Goal: Information Seeking & Learning: Learn about a topic

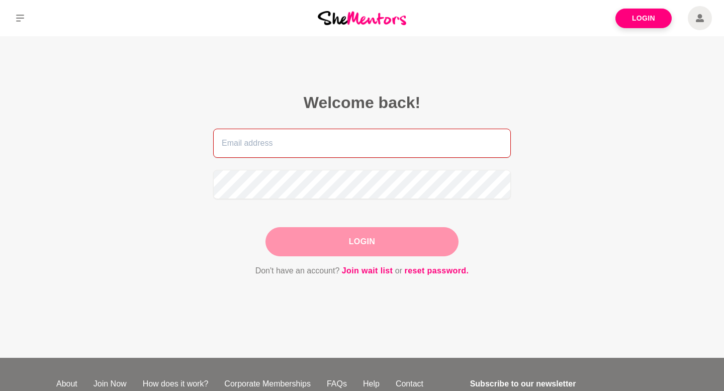
click at [473, 140] on input "email" at bounding box center [362, 143] width 298 height 29
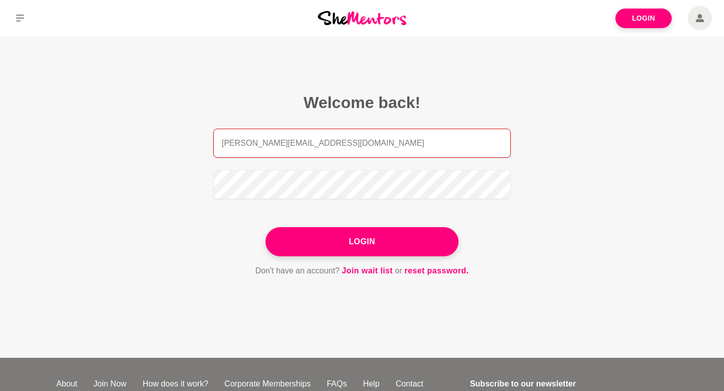
click at [213, 278] on div at bounding box center [213, 278] width 0 height 0
type input "[PERSON_NAME][EMAIL_ADDRESS][DOMAIN_NAME]"
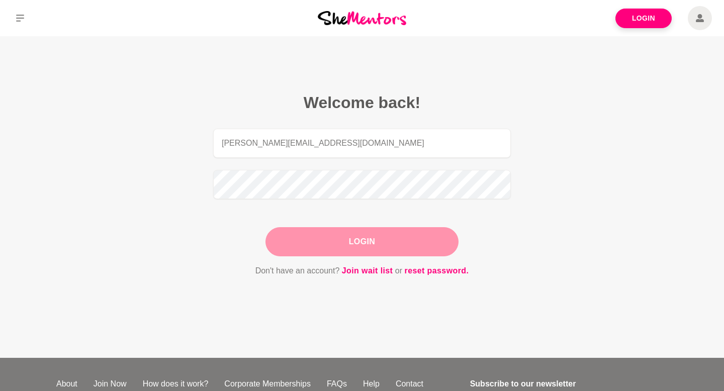
click at [370, 238] on button "Login" at bounding box center [362, 241] width 193 height 29
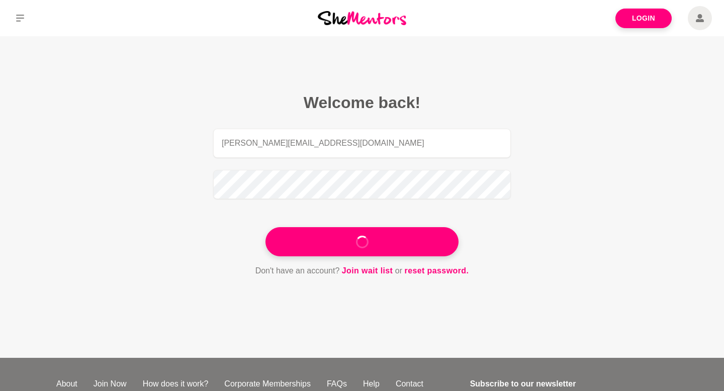
type input "[PERSON_NAME][EMAIL_ADDRESS][DOMAIN_NAME]"
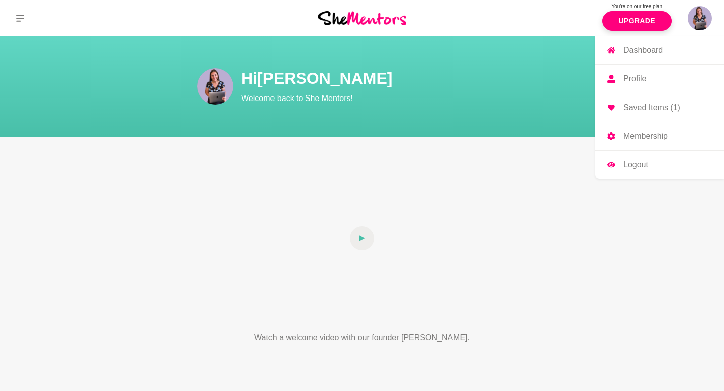
click at [699, 22] on img at bounding box center [700, 18] width 24 height 24
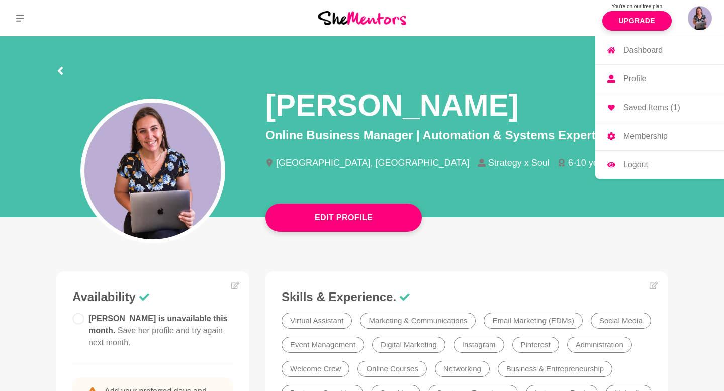
click at [699, 22] on img at bounding box center [700, 18] width 24 height 24
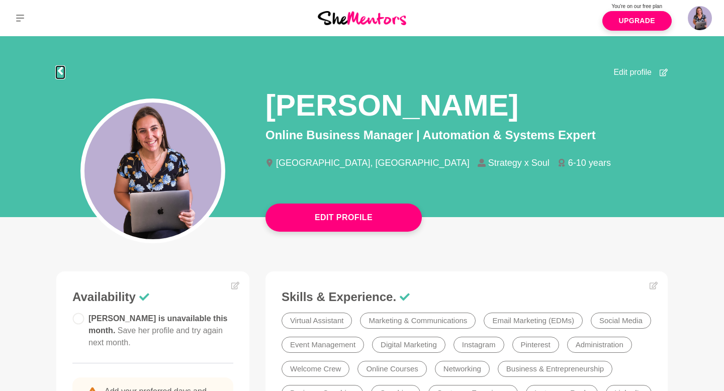
click at [58, 73] on icon at bounding box center [60, 71] width 8 height 8
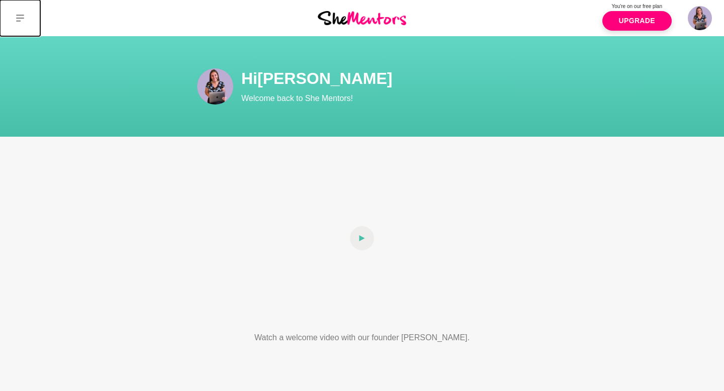
click at [17, 12] on button at bounding box center [20, 18] width 40 height 36
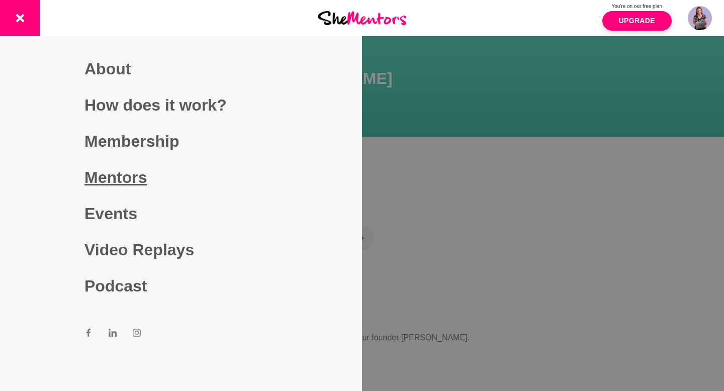
click at [118, 174] on link "Mentors" at bounding box center [181, 177] width 193 height 36
click at [125, 176] on link "Mentors" at bounding box center [181, 177] width 193 height 36
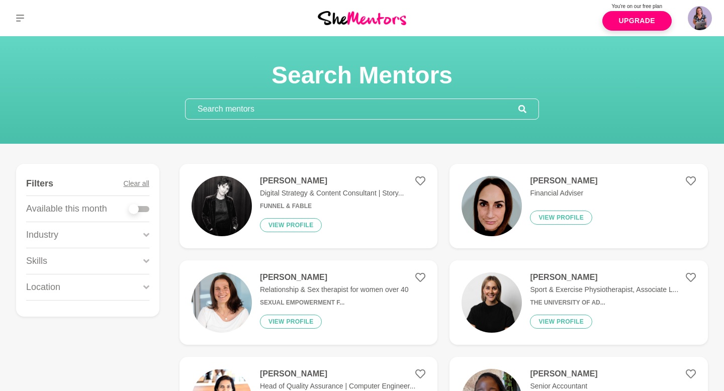
click at [272, 111] on input "text" at bounding box center [352, 109] width 333 height 20
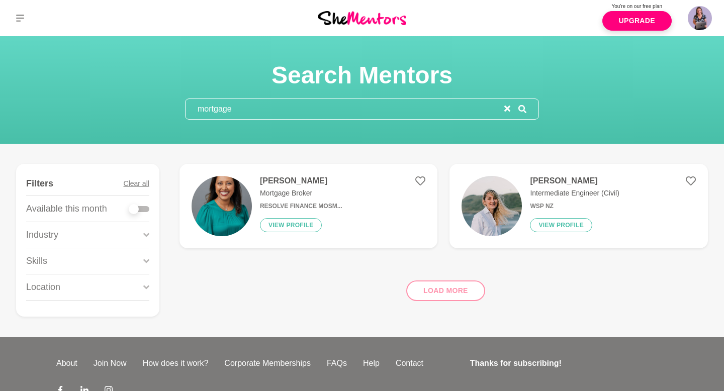
type input "mortgage"
click at [291, 184] on h4 "[PERSON_NAME]" at bounding box center [301, 181] width 83 height 10
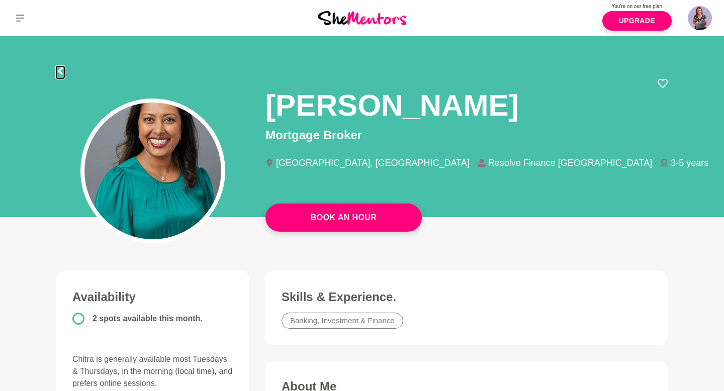
click at [63, 70] on icon at bounding box center [60, 71] width 8 height 8
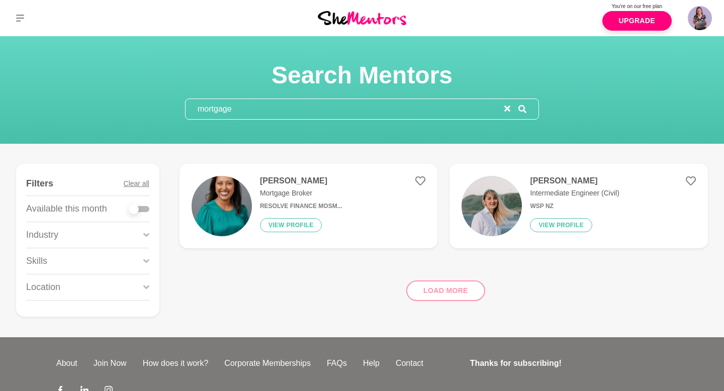
click at [272, 116] on input "mortgage" at bounding box center [345, 109] width 319 height 20
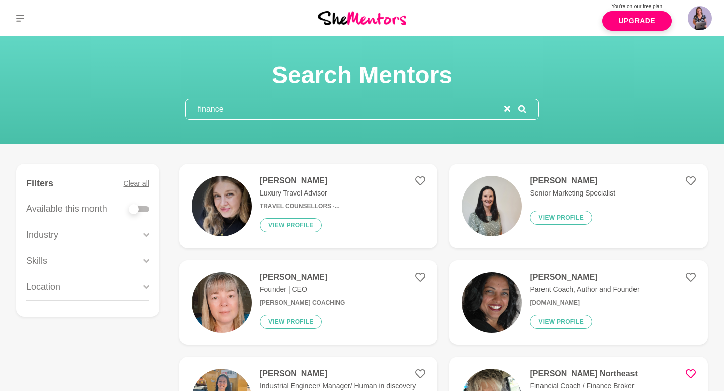
type input "finance"
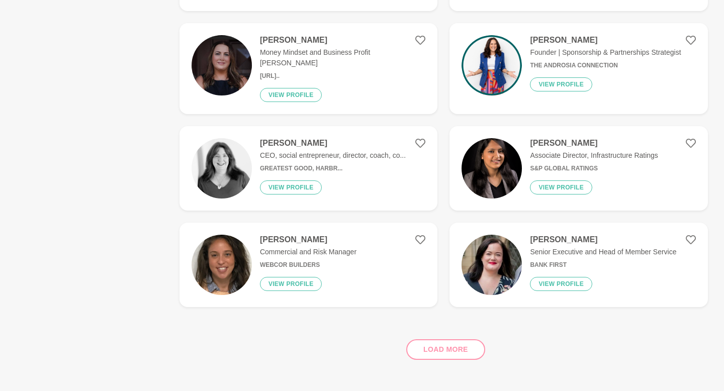
scroll to position [1215, 0]
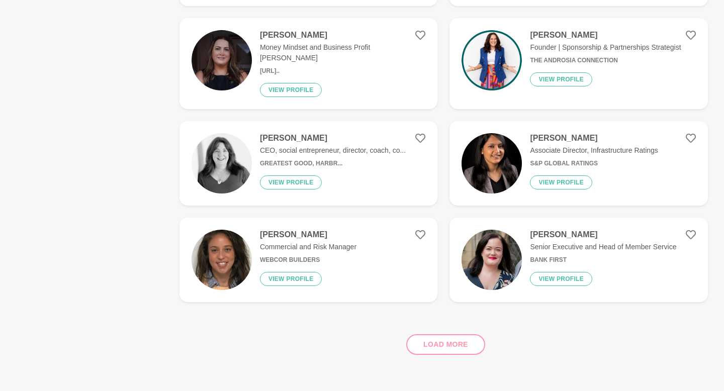
click at [427, 335] on div "Load more" at bounding box center [444, 340] width 529 height 61
click at [436, 337] on div "Load more" at bounding box center [444, 340] width 529 height 61
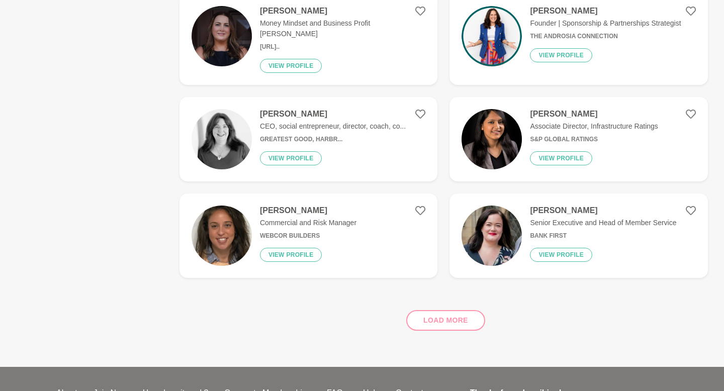
scroll to position [1254, 0]
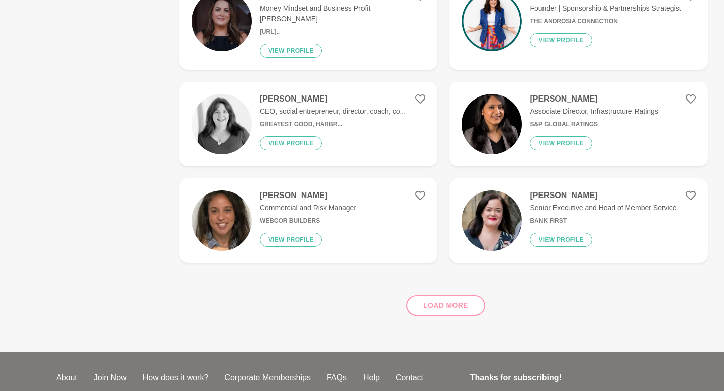
click at [448, 292] on div "Load more" at bounding box center [444, 301] width 529 height 61
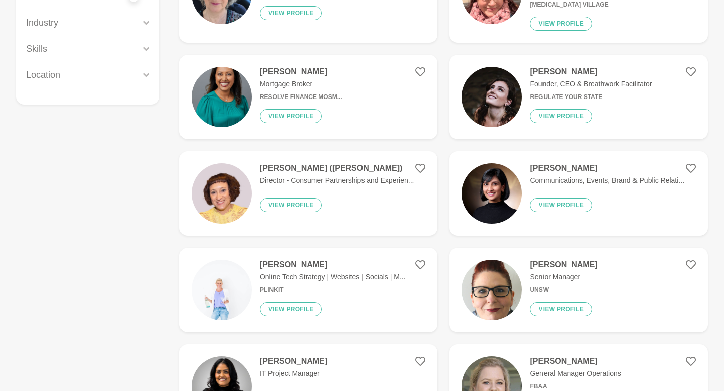
scroll to position [0, 0]
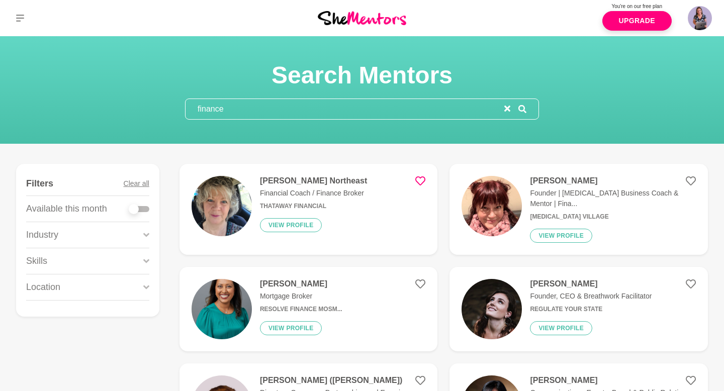
click at [300, 184] on h4 "[PERSON_NAME] Northeast" at bounding box center [313, 181] width 107 height 10
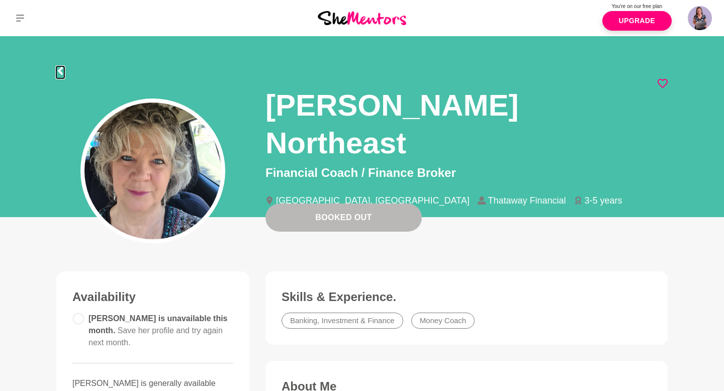
click at [63, 74] on icon at bounding box center [60, 71] width 8 height 8
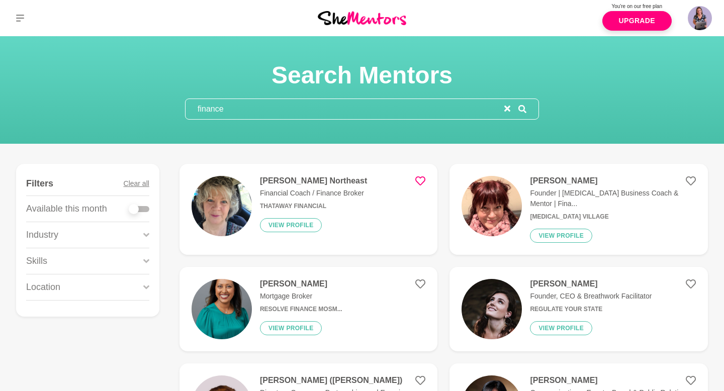
click at [291, 284] on div "[PERSON_NAME] Mortgage Broker Resolve Finance Mosm... View profile" at bounding box center [297, 309] width 91 height 60
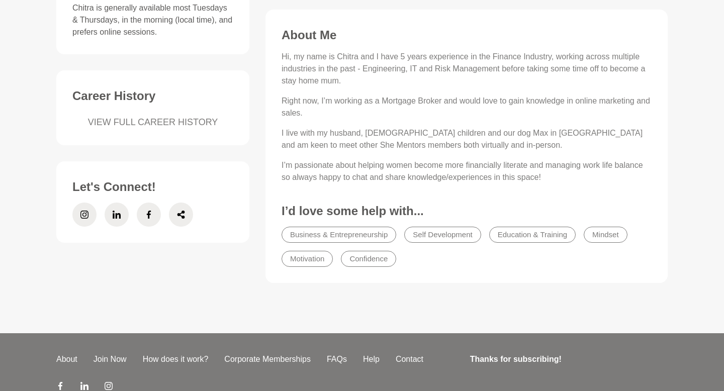
scroll to position [360, 0]
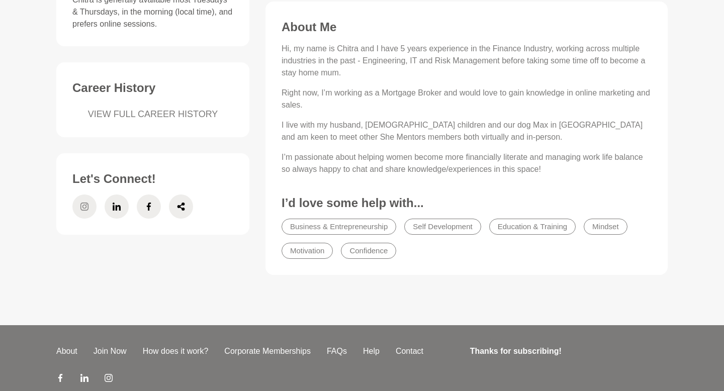
click at [84, 205] on icon at bounding box center [84, 207] width 8 height 24
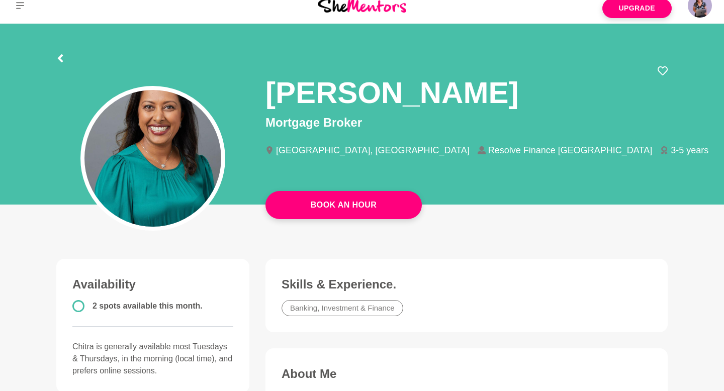
scroll to position [0, 0]
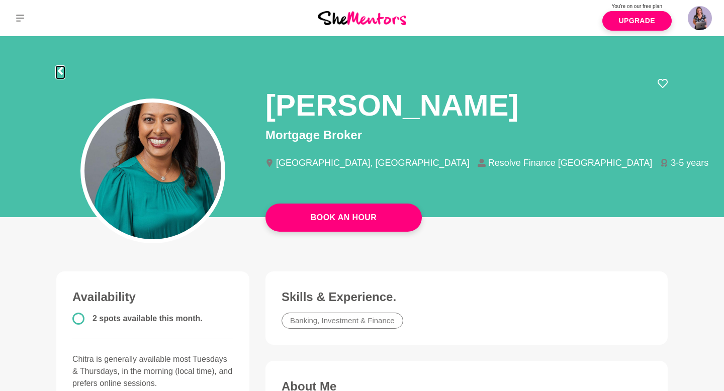
click at [60, 70] on icon at bounding box center [60, 71] width 5 height 8
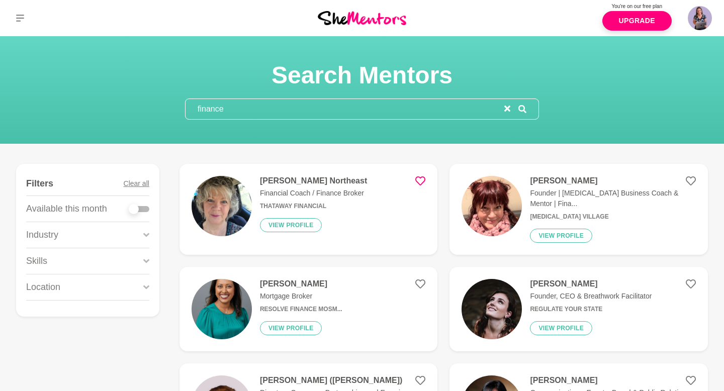
click at [509, 106] on icon "reset" at bounding box center [508, 109] width 6 height 6
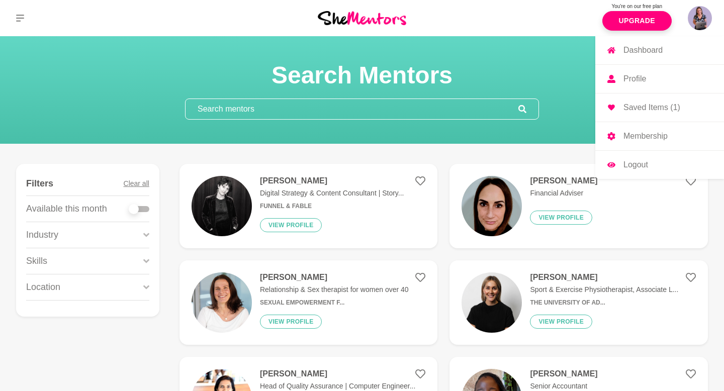
click at [697, 13] on img at bounding box center [700, 18] width 24 height 24
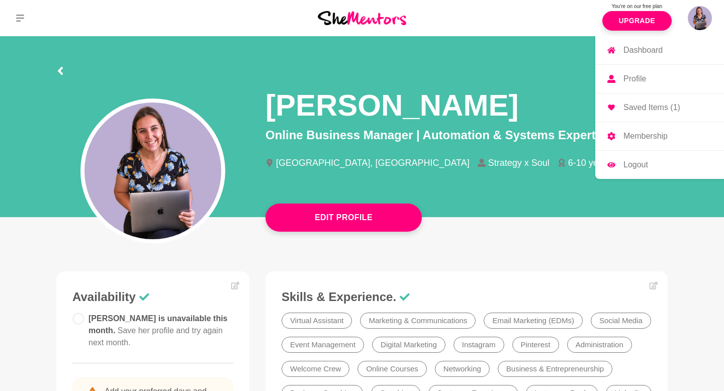
click at [654, 137] on p "Membership" at bounding box center [646, 136] width 44 height 8
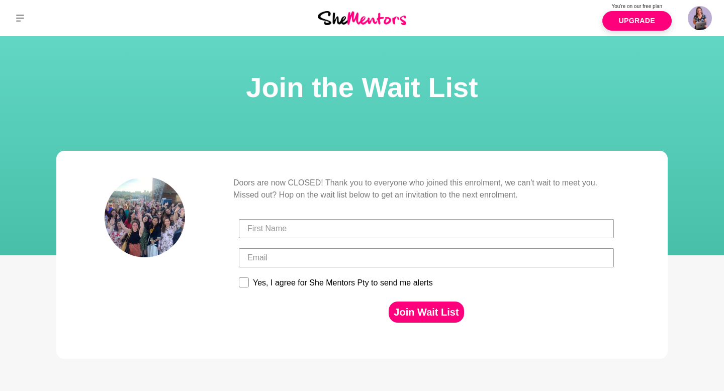
click at [526, 93] on h1 "Join the Wait List" at bounding box center [362, 87] width 700 height 38
click at [635, 26] on link "Upgrade" at bounding box center [637, 21] width 69 height 20
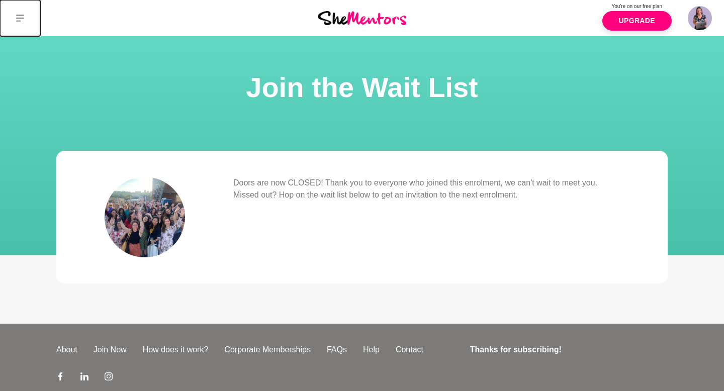
click at [16, 14] on icon at bounding box center [20, 18] width 8 height 8
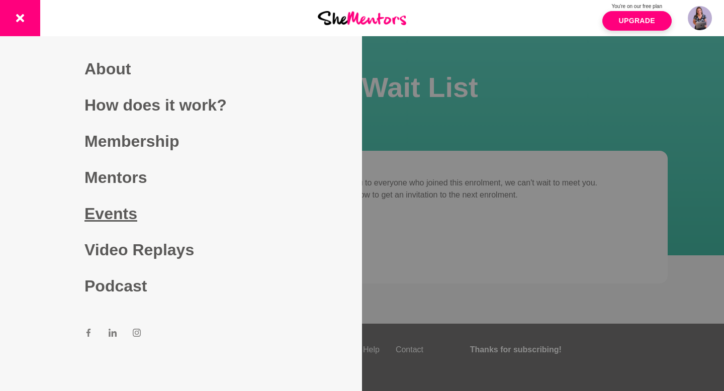
click at [122, 213] on link "Events" at bounding box center [181, 214] width 193 height 36
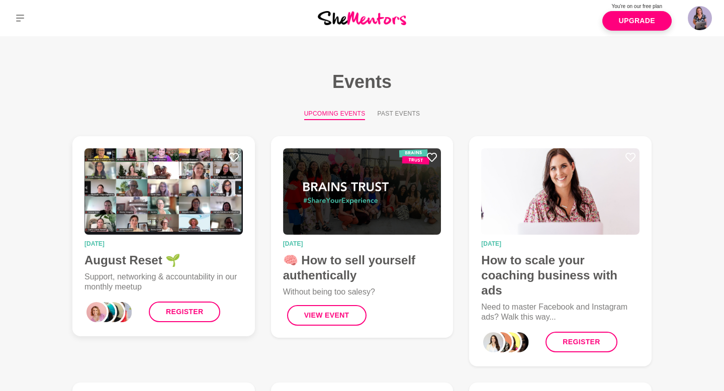
click at [133, 260] on h4 "August Reset 🌱" at bounding box center [164, 260] width 158 height 15
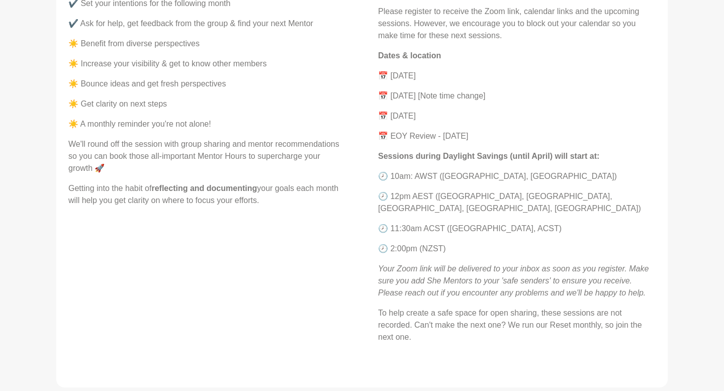
scroll to position [537, 0]
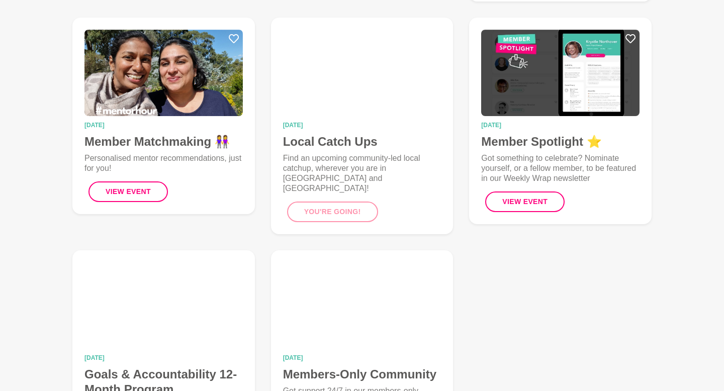
scroll to position [367, 0]
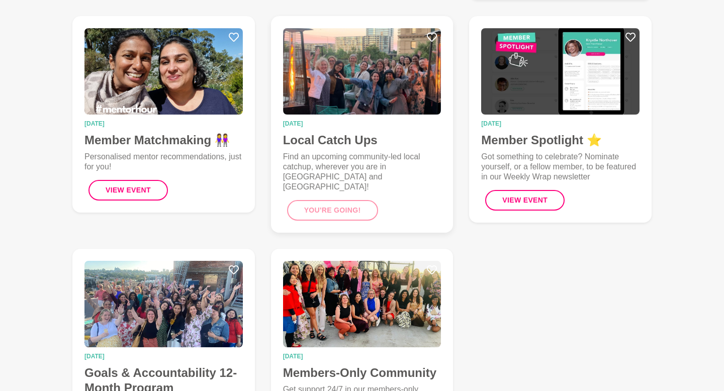
click at [314, 133] on h4 "Local Catch Ups" at bounding box center [362, 140] width 158 height 15
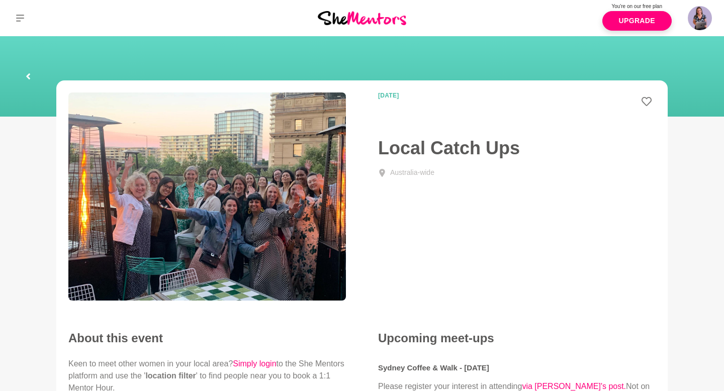
click at [27, 74] on icon at bounding box center [28, 76] width 6 height 32
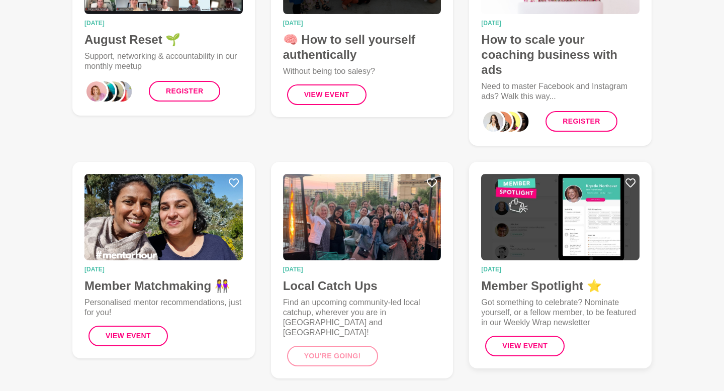
scroll to position [239, 0]
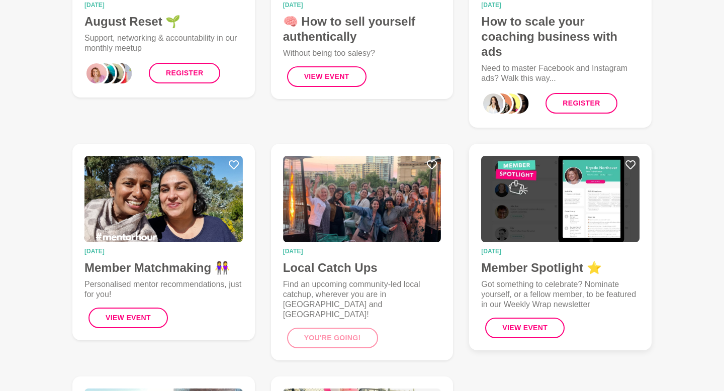
click at [531, 261] on h4 "Member Spotlight ⭐" at bounding box center [560, 268] width 158 height 15
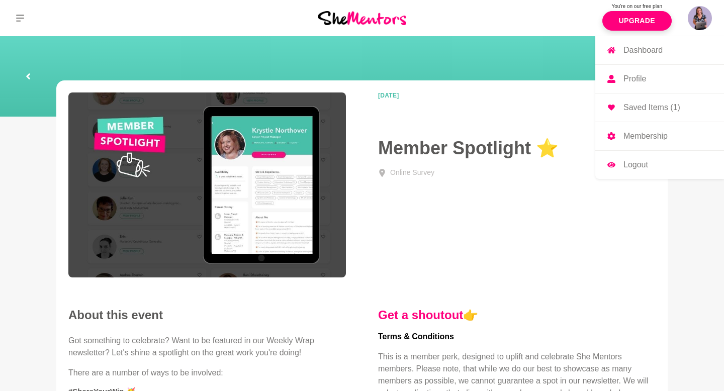
click at [631, 135] on p "Membership" at bounding box center [646, 136] width 44 height 8
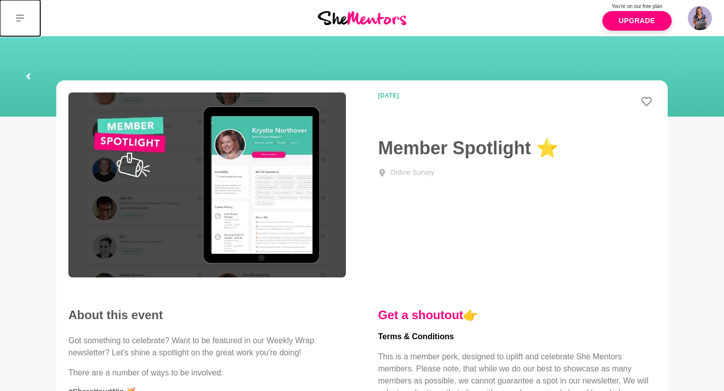
click at [18, 17] on icon at bounding box center [20, 18] width 8 height 8
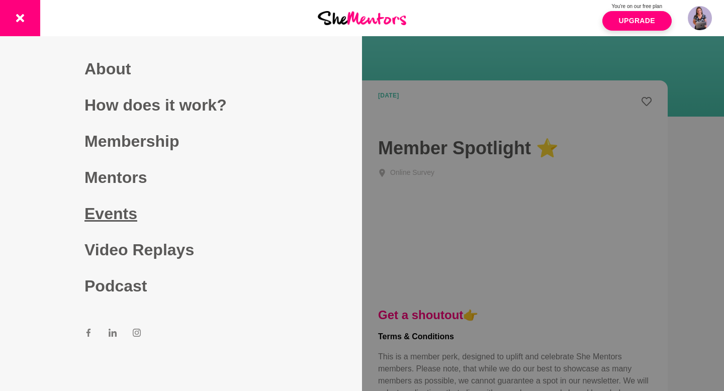
click at [114, 219] on link "Events" at bounding box center [181, 214] width 193 height 36
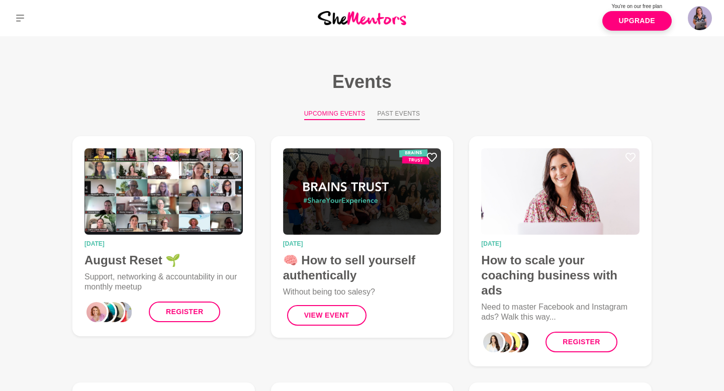
click at [396, 114] on button "Past Events" at bounding box center [398, 114] width 43 height 11
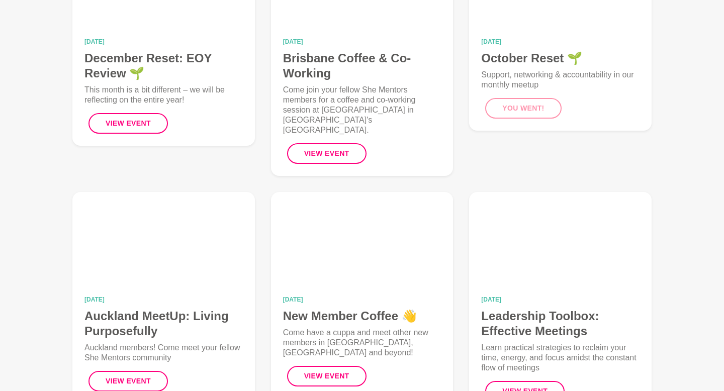
scroll to position [919, 0]
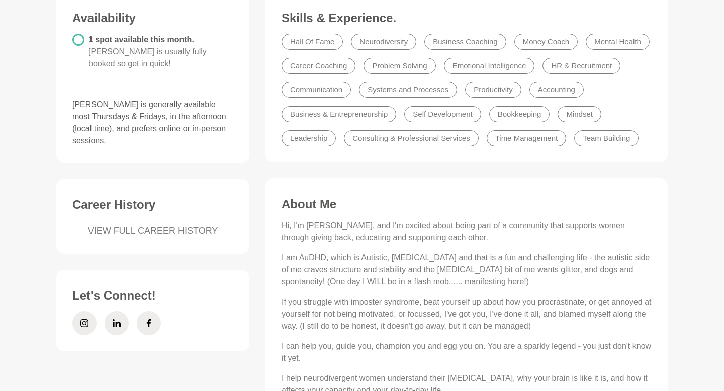
scroll to position [296, 0]
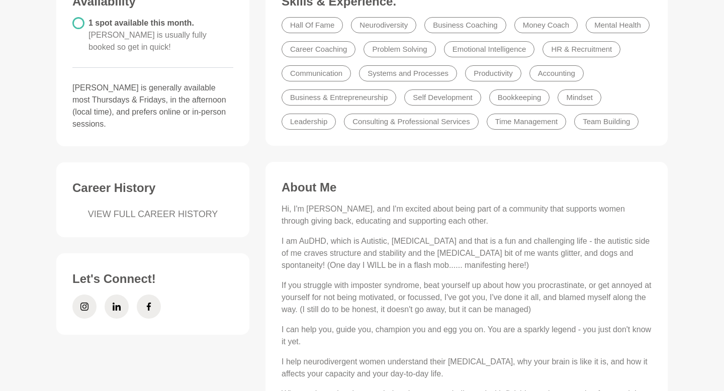
click at [313, 24] on li "Hall Of Fame" at bounding box center [312, 25] width 61 height 16
